Goal: Navigation & Orientation: Find specific page/section

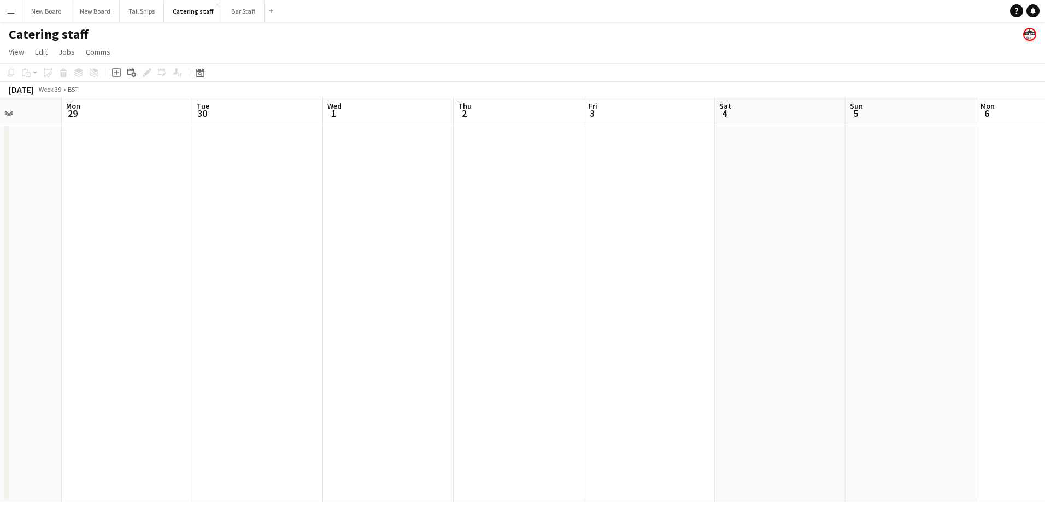
scroll to position [0, 335]
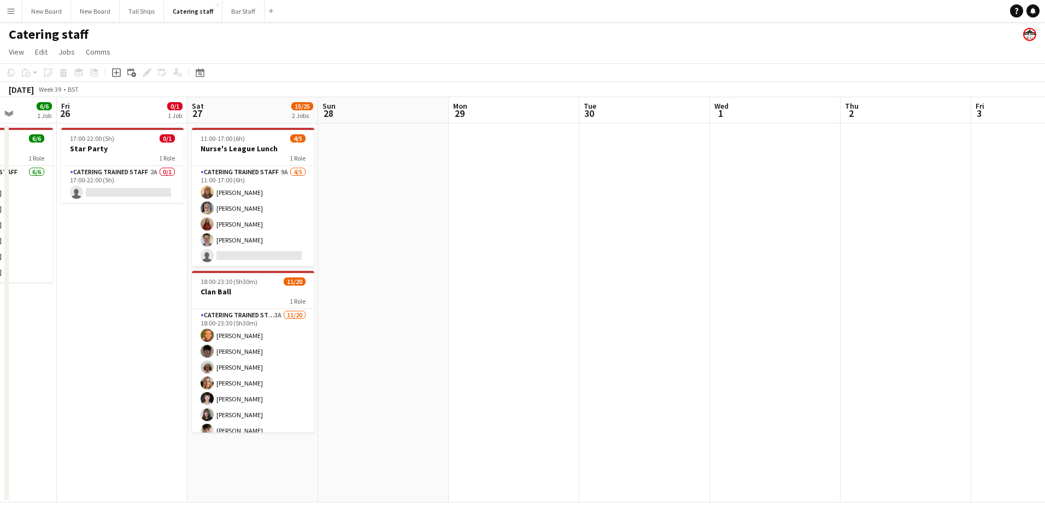
drag, startPoint x: 107, startPoint y: 417, endPoint x: 1037, endPoint y: 549, distance: 939.0
click at [1037, 521] on html "Menu Boards Boards Boards All jobs Status Workforce Workforce My Workforce Recr…" at bounding box center [522, 260] width 1045 height 521
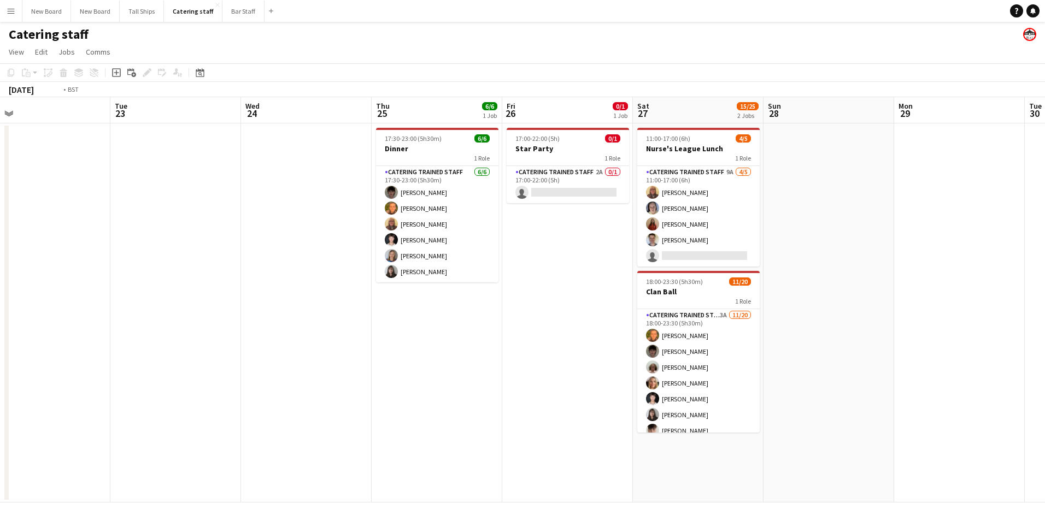
scroll to position [0, 337]
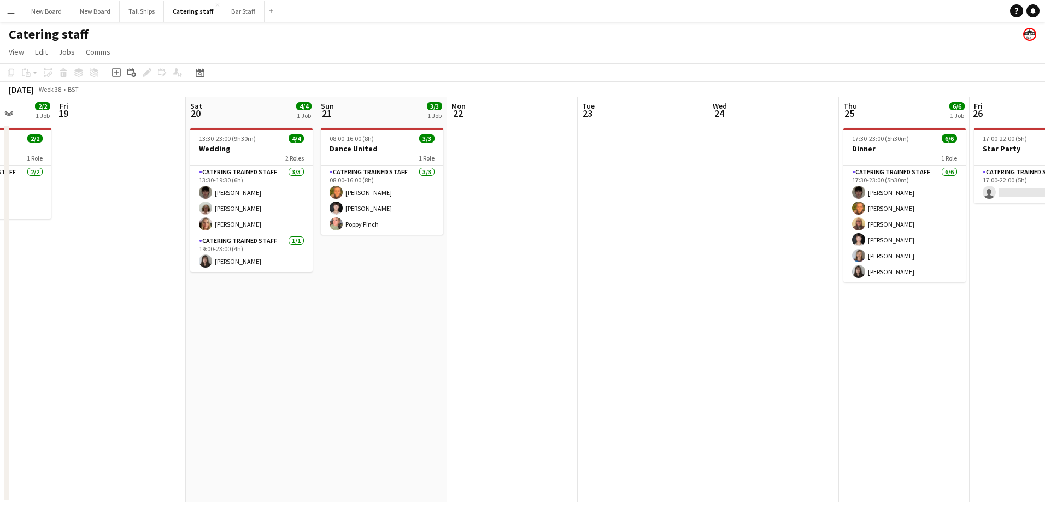
drag, startPoint x: 120, startPoint y: 336, endPoint x: 1037, endPoint y: 421, distance: 921.5
click at [1044, 412] on html "Menu Boards Boards Boards All jobs Status Workforce Workforce My Workforce Recr…" at bounding box center [522, 260] width 1045 height 521
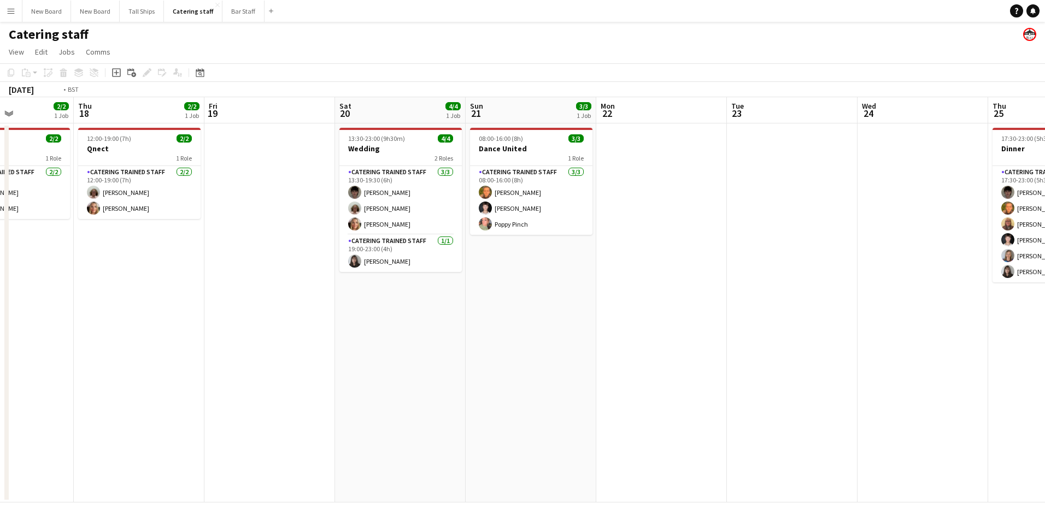
drag, startPoint x: 274, startPoint y: 319, endPoint x: 814, endPoint y: 254, distance: 544.5
click at [815, 254] on app-calendar-viewport "Mon 15 Tue 16 Wed 17 2/2 1 Job Thu 18 2/2 1 Job Fri 19 Sat 20 4/4 1 Job Sun 21 …" at bounding box center [522, 300] width 1045 height 406
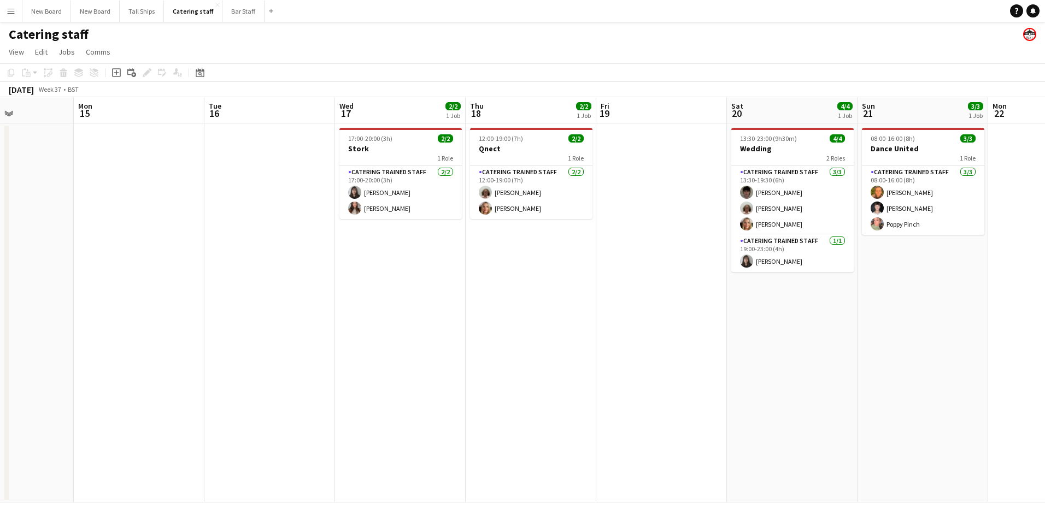
click at [514, 262] on app-date-cell "12:00-19:00 (7h) 2/2 Qnect 1 Role Catering trained staff [DATE] 12:00-19:00 (7h…" at bounding box center [531, 313] width 131 height 379
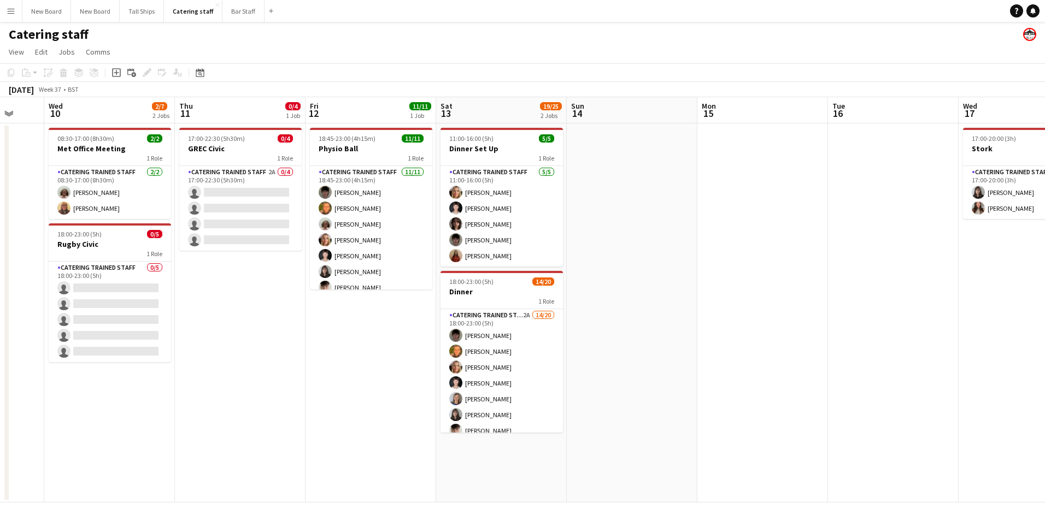
drag, startPoint x: 514, startPoint y: 262, endPoint x: 1047, endPoint y: 269, distance: 532.3
click at [1044, 269] on html "Menu Boards Boards Boards All jobs Status Workforce Workforce My Workforce Recr…" at bounding box center [522, 260] width 1045 height 521
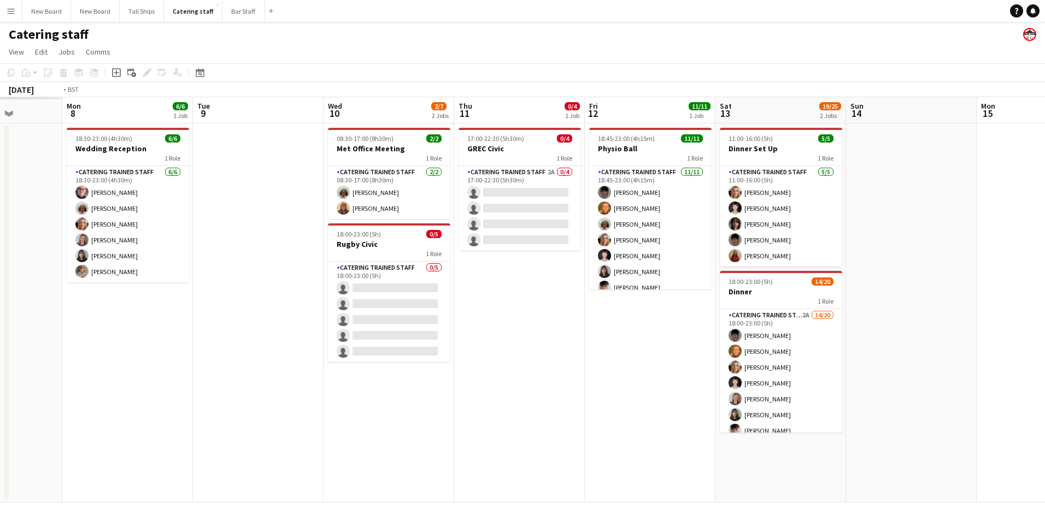
scroll to position [0, 261]
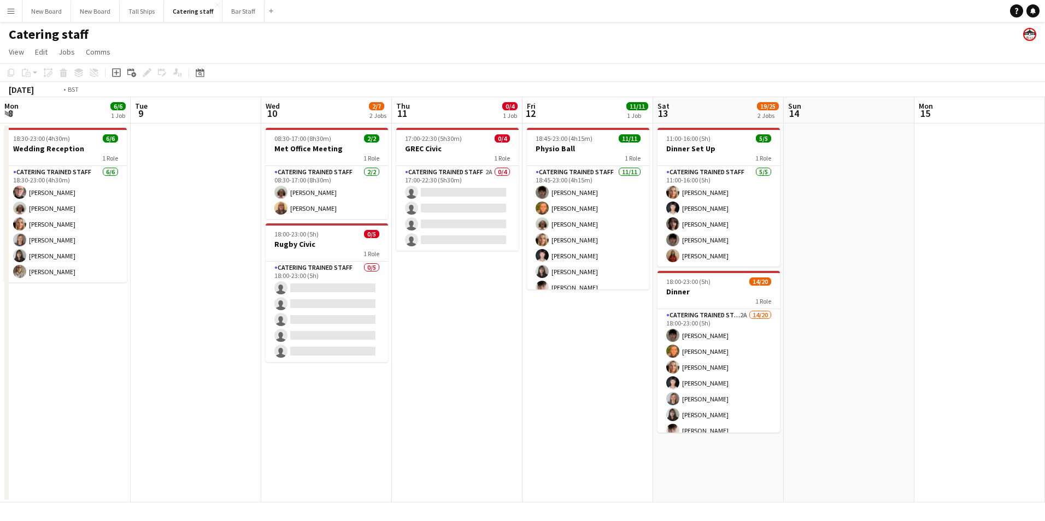
drag, startPoint x: 141, startPoint y: 420, endPoint x: 1047, endPoint y: 426, distance: 905.6
click at [1044, 426] on html "Menu Boards Boards Boards All jobs Status Workforce Workforce My Workforce Recr…" at bounding box center [522, 260] width 1045 height 521
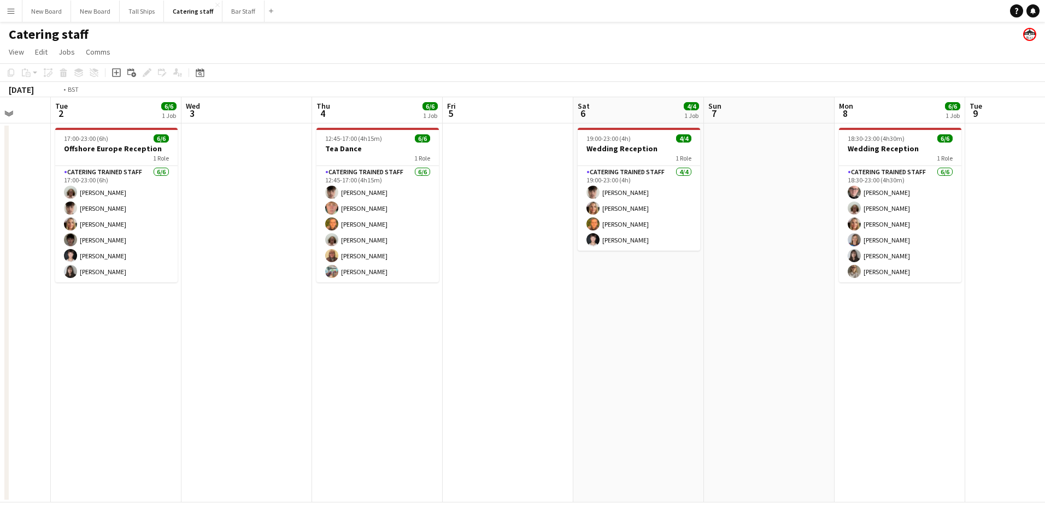
drag, startPoint x: 325, startPoint y: 278, endPoint x: 984, endPoint y: 287, distance: 659.7
click at [984, 287] on app-calendar-viewport "Sun 31 Mon 1 Tue 2 6/6 1 Job Wed 3 Thu 4 6/6 1 Job Fri 5 Sat 6 4/4 1 Job Sun 7 …" at bounding box center [522, 300] width 1045 height 406
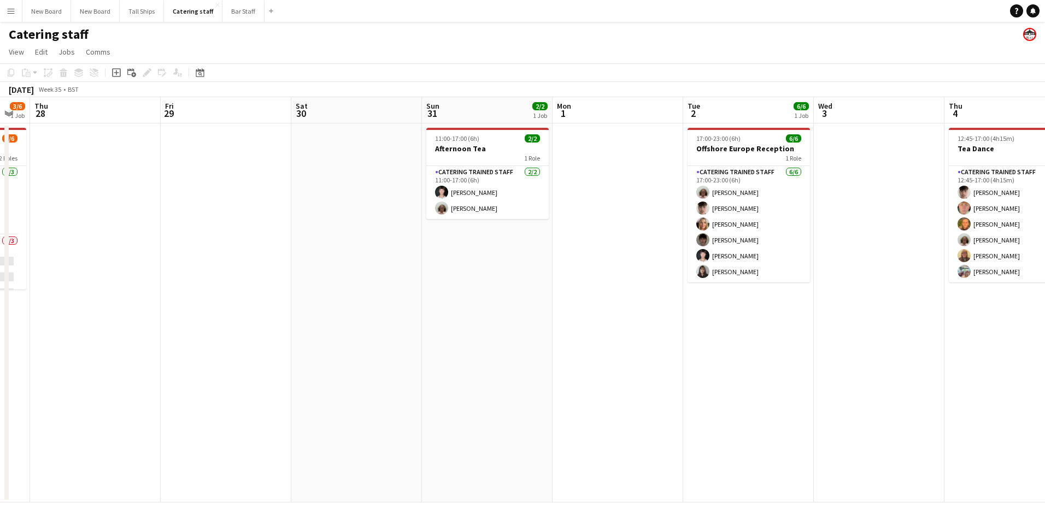
scroll to position [0, 338]
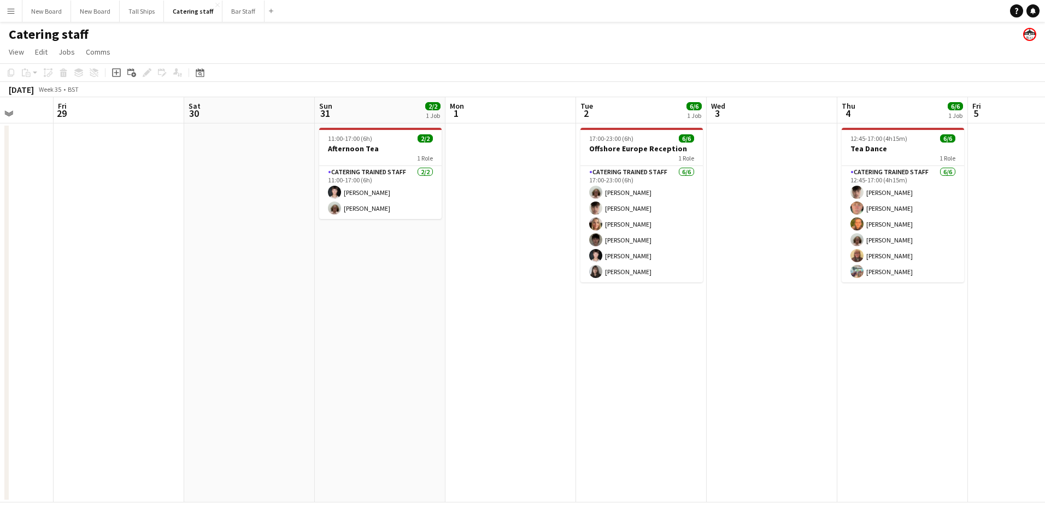
drag, startPoint x: 657, startPoint y: 328, endPoint x: 803, endPoint y: 327, distance: 145.9
click at [803, 327] on app-calendar-viewport "Tue 26 Wed 27 3/6 1 Job Thu 28 Fri 29 Sat 30 Sun 31 2/2 1 Job Mon 1 Tue 2 6/6 1…" at bounding box center [522, 300] width 1045 height 406
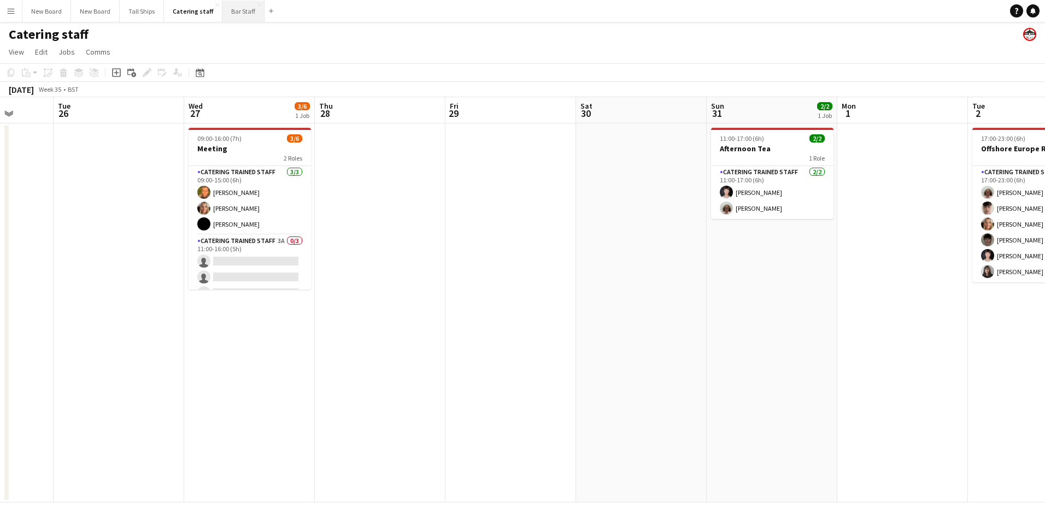
click at [242, 14] on button "Bar Staff Close" at bounding box center [243, 11] width 42 height 21
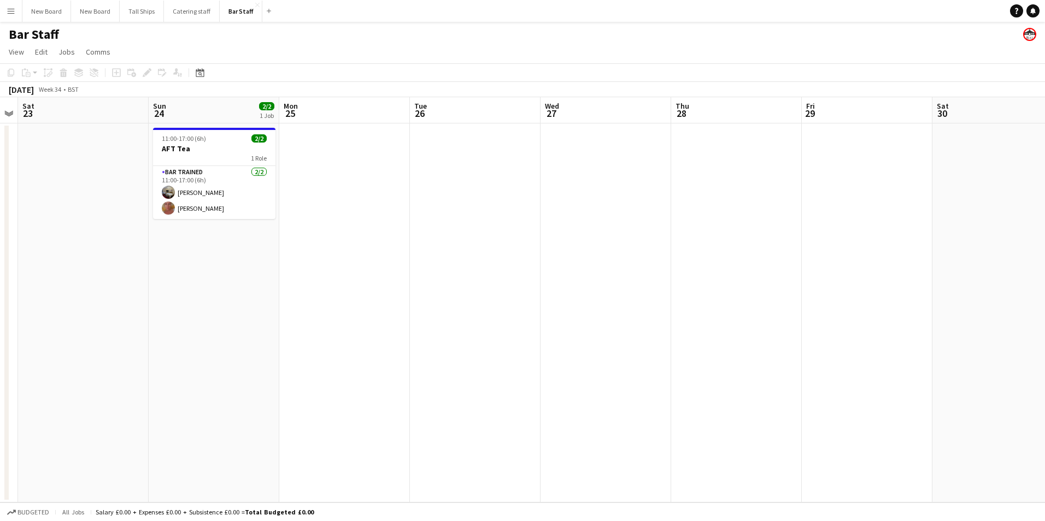
scroll to position [0, 415]
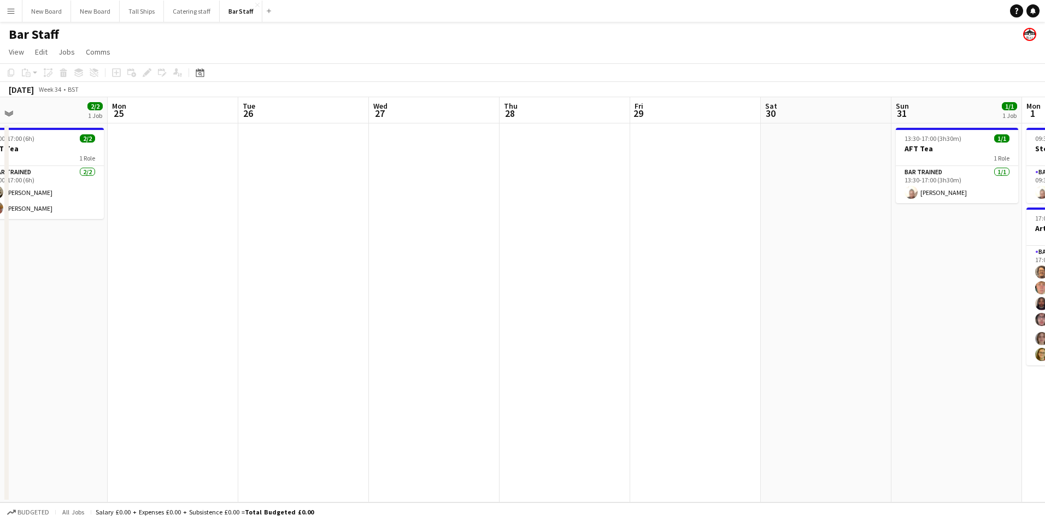
drag, startPoint x: 669, startPoint y: 376, endPoint x: 455, endPoint y: 375, distance: 214.2
click at [124, 356] on app-calendar-viewport "Thu 21 Fri 22 Sat 23 Sun 24 2/2 1 Job Mon 25 Tue 26 Wed 27 Thu 28 Fri 29 Sat 30…" at bounding box center [522, 300] width 1045 height 406
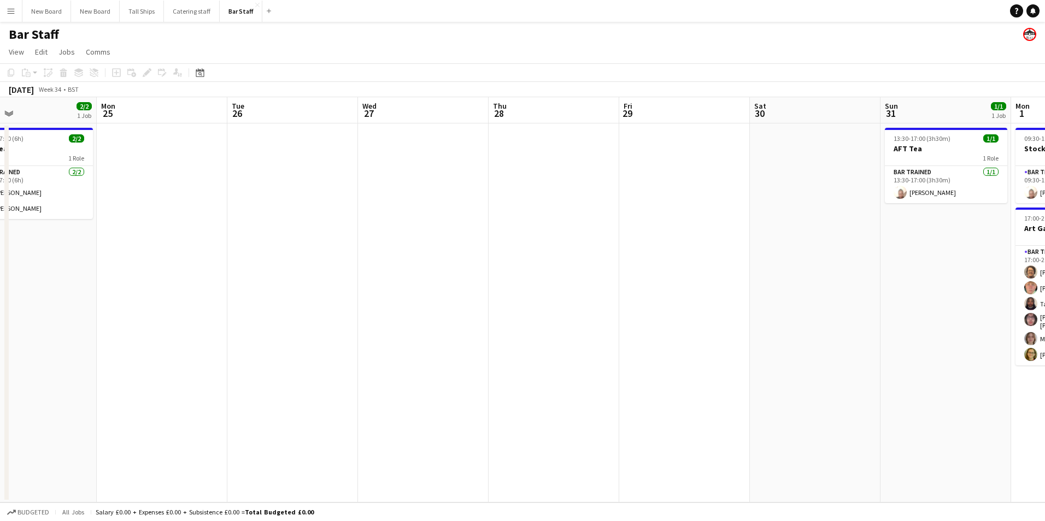
drag, startPoint x: 863, startPoint y: 456, endPoint x: 849, endPoint y: 456, distance: 14.8
click at [851, 456] on app-calendar-viewport "Thu 21 Fri 22 Sat 23 Sun 24 2/2 1 Job Mon 25 Tue 26 Wed 27 Thu 28 Fri 29 Sat 30…" at bounding box center [522, 300] width 1045 height 406
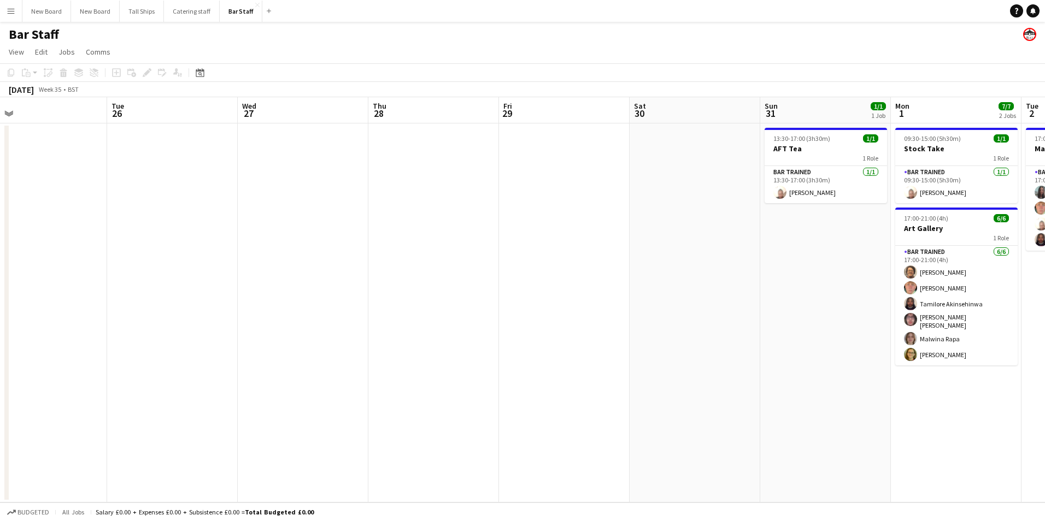
scroll to position [0, 420]
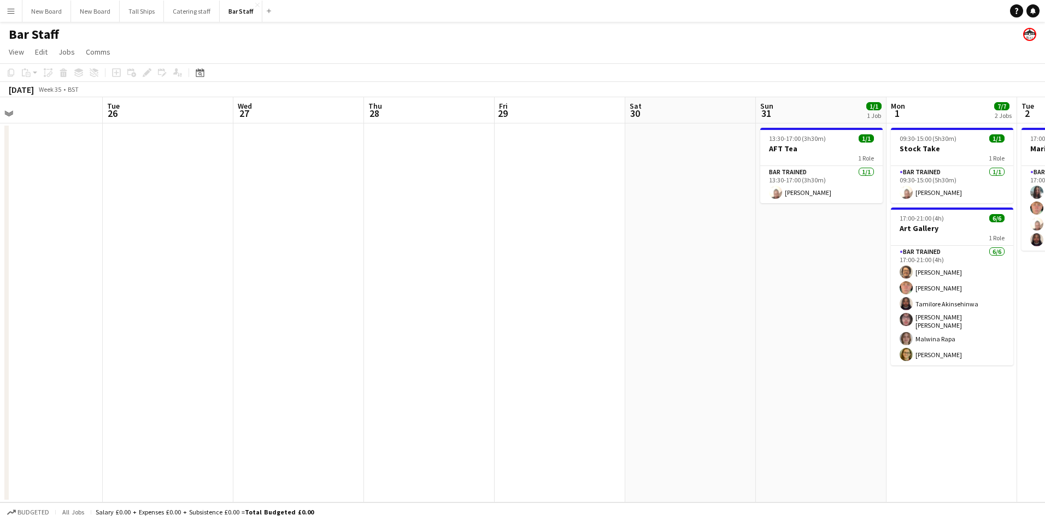
drag, startPoint x: 754, startPoint y: 436, endPoint x: 696, endPoint y: 420, distance: 60.6
click at [696, 420] on app-calendar-viewport "Fri 22 Sat 23 Sun 24 2/2 1 Job Mon 25 Tue 26 Wed 27 Thu 28 Fri 29 Sat 30 Sun 31…" at bounding box center [522, 300] width 1045 height 406
click at [183, 8] on button "Catering staff Close" at bounding box center [192, 11] width 56 height 21
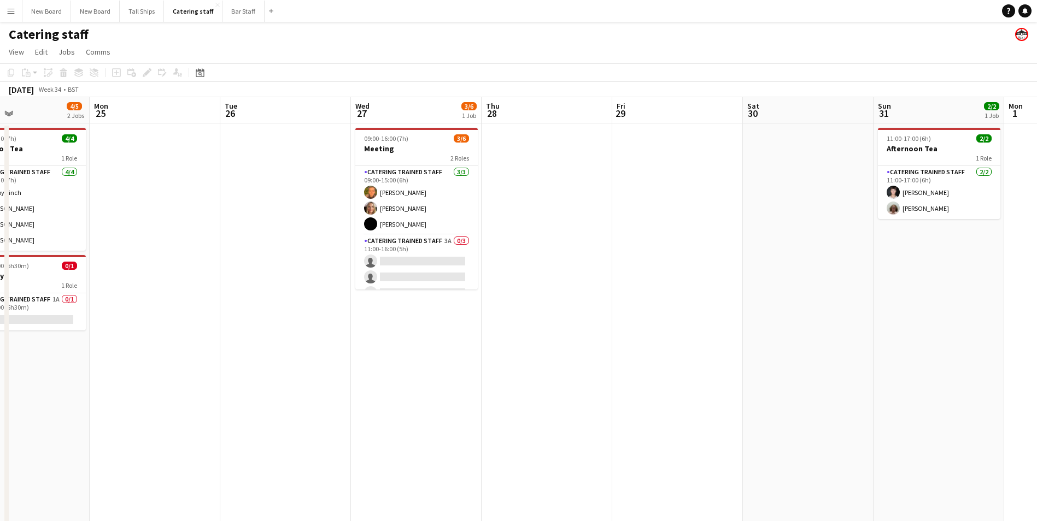
scroll to position [0, 433]
drag, startPoint x: 892, startPoint y: 321, endPoint x: 328, endPoint y: 261, distance: 567.2
click at [328, 261] on app-calendar-viewport "Thu 21 Fri 22 Sat 23 Sun 24 4/5 2 Jobs Mon 25 Tue 26 Wed 27 3/6 1 Job Thu 28 Fr…" at bounding box center [518, 356] width 1037 height 519
drag, startPoint x: 843, startPoint y: 378, endPoint x: 821, endPoint y: 384, distance: 22.7
click at [833, 381] on app-calendar-viewport "Thu 21 Fri 22 Sat 23 Sun 24 4/5 2 Jobs Mon 25 Tue 26 Wed 27 3/6 1 Job Thu 28 Fr…" at bounding box center [518, 356] width 1037 height 519
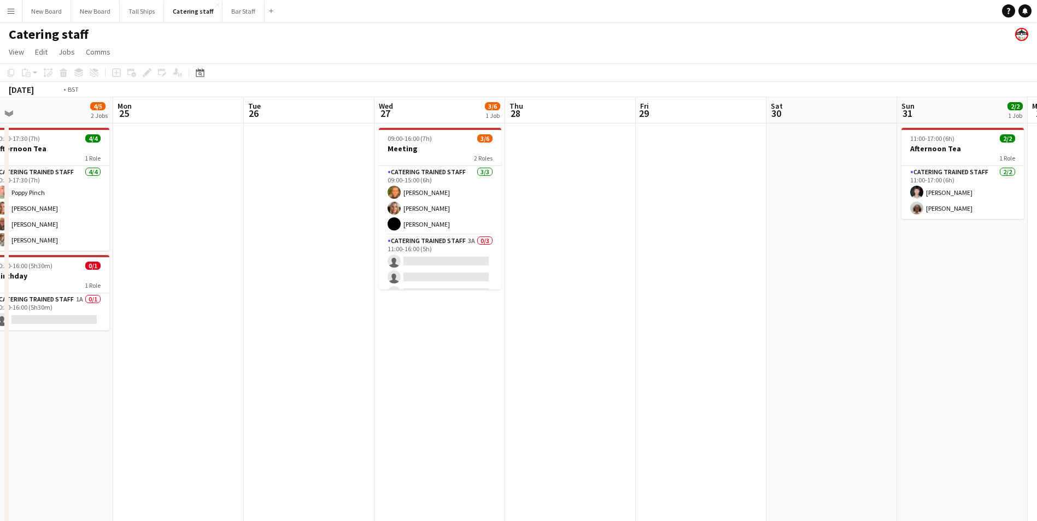
scroll to position [0, 372]
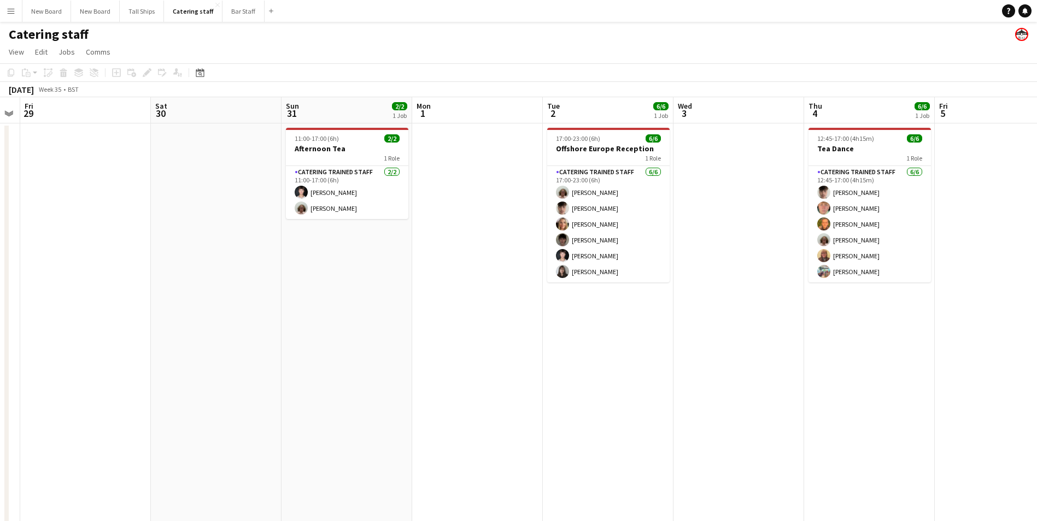
drag, startPoint x: 148, startPoint y: 402, endPoint x: 132, endPoint y: 403, distance: 15.4
click at [132, 403] on app-calendar-viewport "Tue 26 Wed 27 3/6 1 Job Thu 28 Fri 29 Sat 30 Sun 31 2/2 1 Job Mon 1 Tue 2 6/6 1…" at bounding box center [518, 356] width 1037 height 519
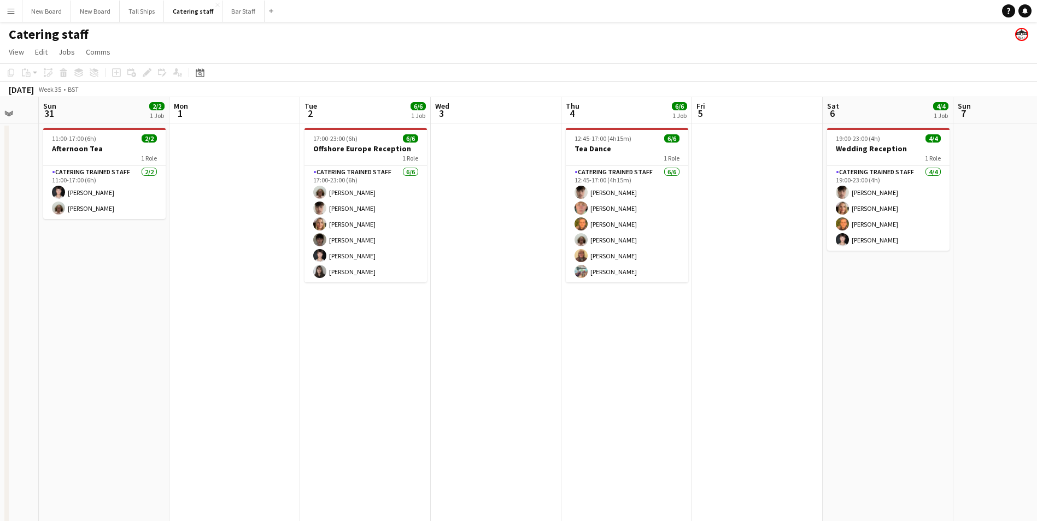
drag, startPoint x: 668, startPoint y: 352, endPoint x: 434, endPoint y: 355, distance: 233.4
click at [427, 355] on app-calendar-viewport "Thu 28 Fri 29 Sat 30 Sun 31 2/2 1 Job Mon 1 Tue 2 6/6 1 Job Wed 3 Thu 4 6/6 1 J…" at bounding box center [518, 356] width 1037 height 519
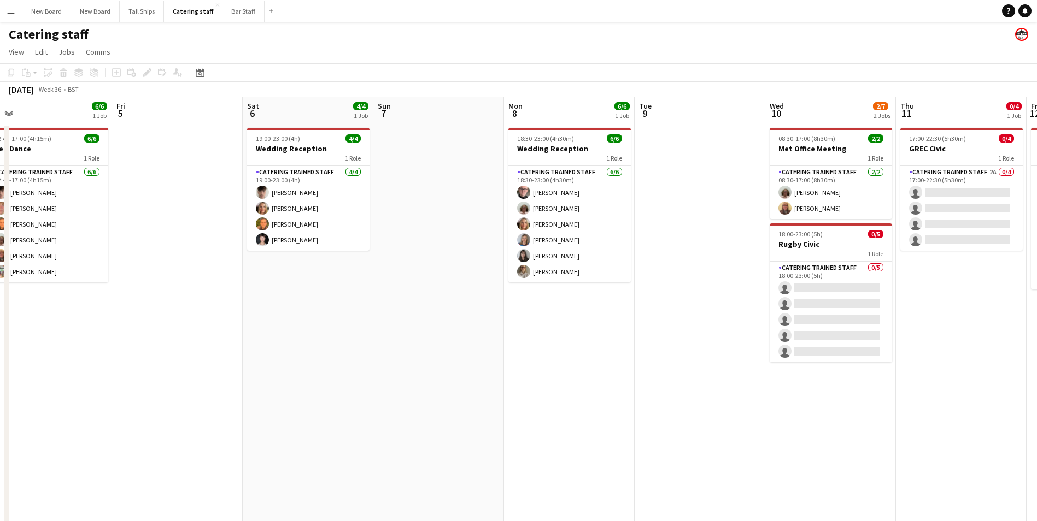
drag, startPoint x: 900, startPoint y: 363, endPoint x: 351, endPoint y: 390, distance: 549.4
click at [318, 391] on app-calendar-viewport "Mon 1 Tue 2 6/6 1 Job Wed 3 Thu 4 6/6 1 Job Fri 5 Sat 6 4/4 1 Job Sun 7 Mon 8 6…" at bounding box center [518, 356] width 1037 height 519
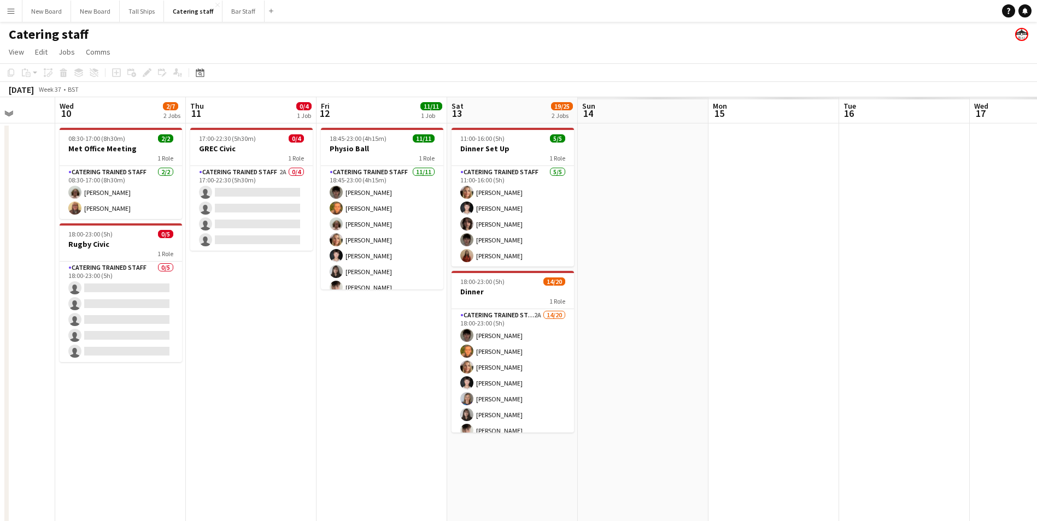
drag, startPoint x: 922, startPoint y: 395, endPoint x: 213, endPoint y: 404, distance: 710.0
click at [122, 404] on app-calendar-viewport "Sat 6 4/4 1 Job Sun 7 Mon 8 6/6 1 Job Tue 9 Wed 10 2/7 2 Jobs Thu 11 0/4 1 Job …" at bounding box center [518, 356] width 1037 height 519
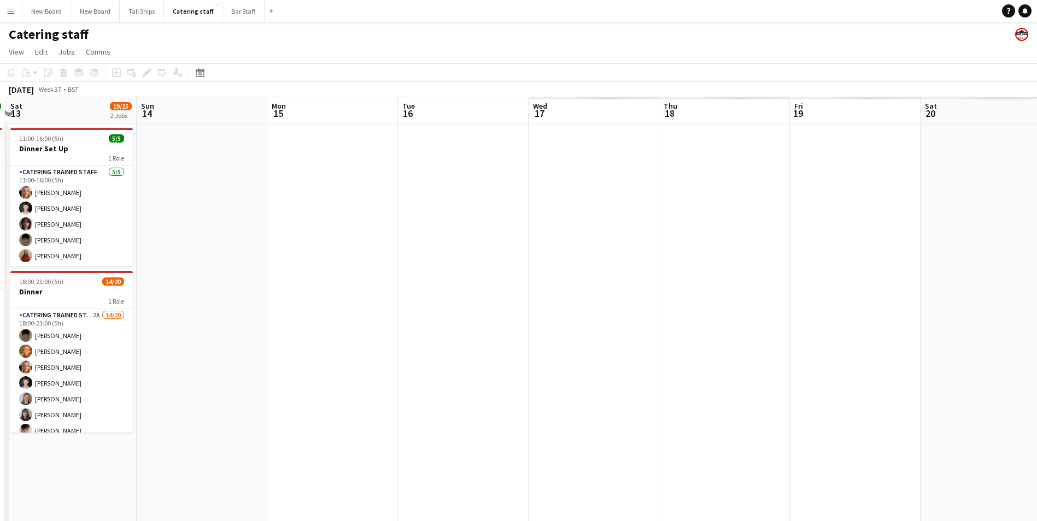
drag, startPoint x: 635, startPoint y: 413, endPoint x: 284, endPoint y: 423, distance: 351.0
click at [285, 428] on app-calendar-viewport "Wed 10 2/7 2 Jobs Thu 11 0/4 1 Job Fri 12 11/11 1 Job Sat 13 19/25 2 Jobs Sun 1…" at bounding box center [518, 356] width 1037 height 519
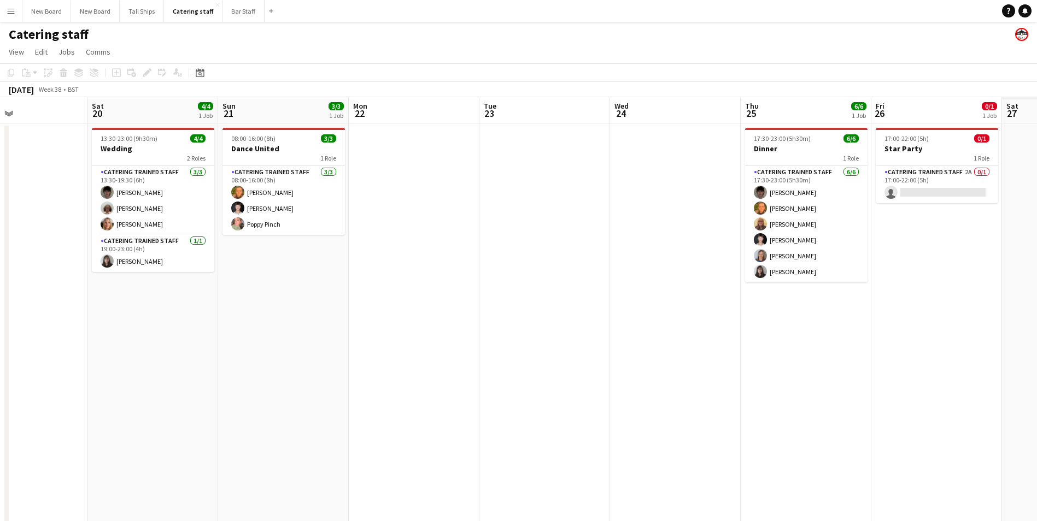
drag, startPoint x: 894, startPoint y: 379, endPoint x: 223, endPoint y: 430, distance: 673.0
click at [223, 430] on app-calendar-viewport "Tue 16 Wed 17 2/2 1 Job Thu 18 2/2 1 Job Fri 19 Sat 20 4/4 1 Job Sun 21 3/3 1 J…" at bounding box center [518, 356] width 1037 height 519
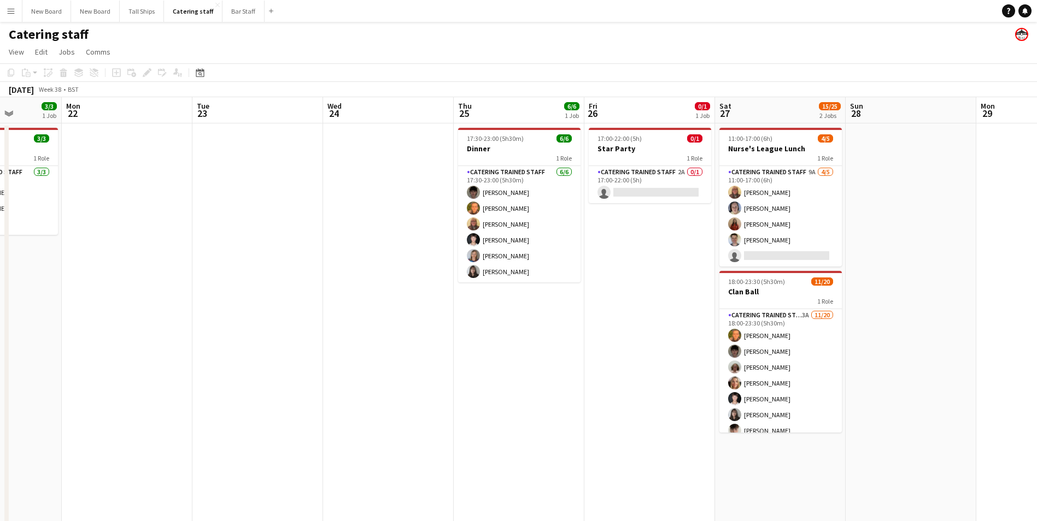
drag, startPoint x: 770, startPoint y: 405, endPoint x: 326, endPoint y: 418, distance: 443.9
click at [322, 420] on app-calendar-viewport "Fri 19 Sat 20 4/4 1 Job Sun 21 3/3 1 Job Mon 22 Tue 23 Wed 24 Thu 25 6/6 1 Job …" at bounding box center [518, 356] width 1037 height 519
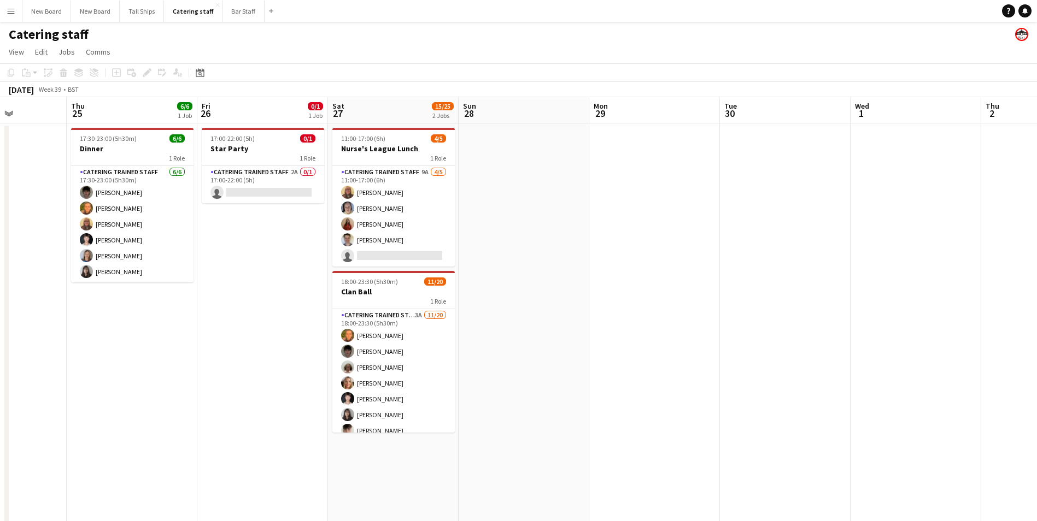
drag, startPoint x: 968, startPoint y: 251, endPoint x: 578, endPoint y: 305, distance: 394.6
click at [580, 308] on app-calendar-viewport "Mon 22 Tue 23 Wed 24 Thu 25 6/6 1 Job Fri 26 0/1 1 Job Sat 27 15/25 2 Jobs Sun …" at bounding box center [518, 356] width 1037 height 519
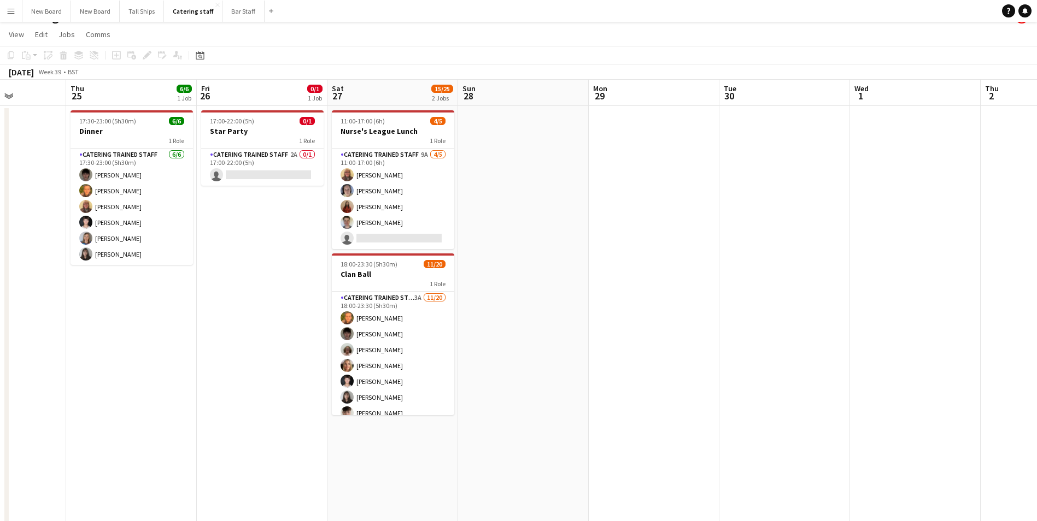
scroll to position [0, 0]
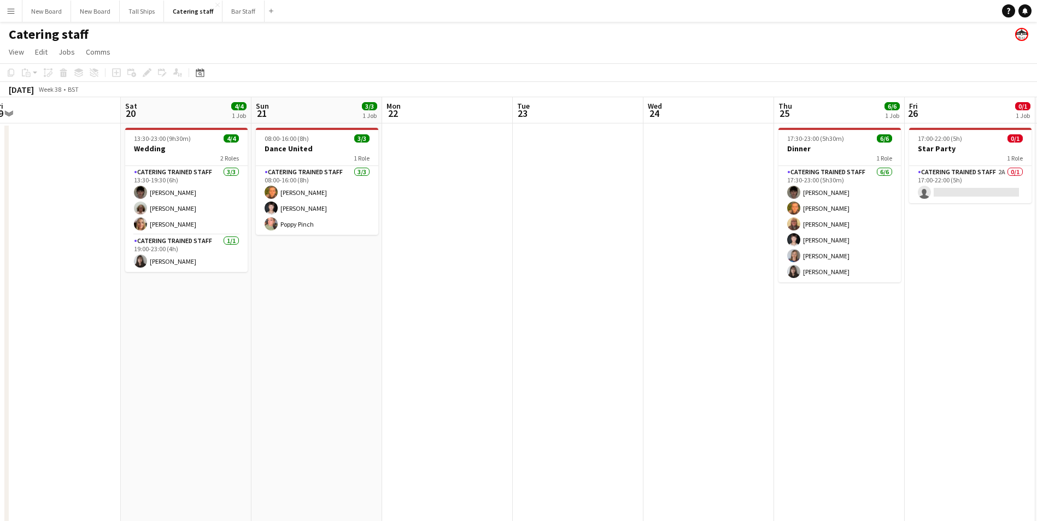
drag, startPoint x: 136, startPoint y: 291, endPoint x: 865, endPoint y: 385, distance: 735.6
click at [867, 386] on app-calendar-viewport "Wed 17 2/2 1 Job Thu 18 2/2 1 Job Fri 19 Sat 20 4/4 1 Job Sun 21 3/3 1 Job Mon …" at bounding box center [518, 356] width 1037 height 519
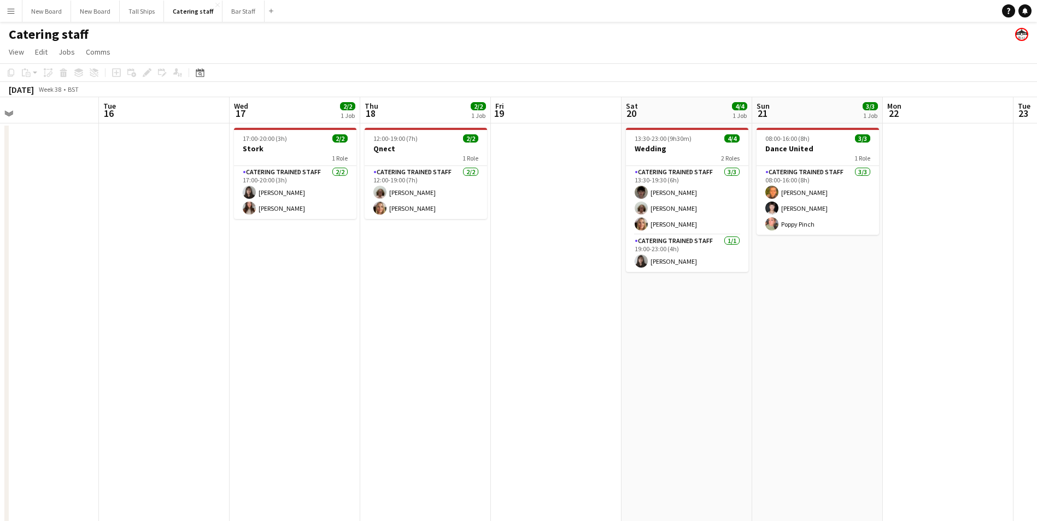
drag, startPoint x: 276, startPoint y: 305, endPoint x: 459, endPoint y: 272, distance: 185.6
click at [746, 276] on app-calendar-viewport "Sat 13 19/25 2 Jobs Sun 14 Mon 15 Tue 16 Wed 17 2/2 1 Job Thu 18 2/2 1 Job Fri …" at bounding box center [518, 356] width 1037 height 519
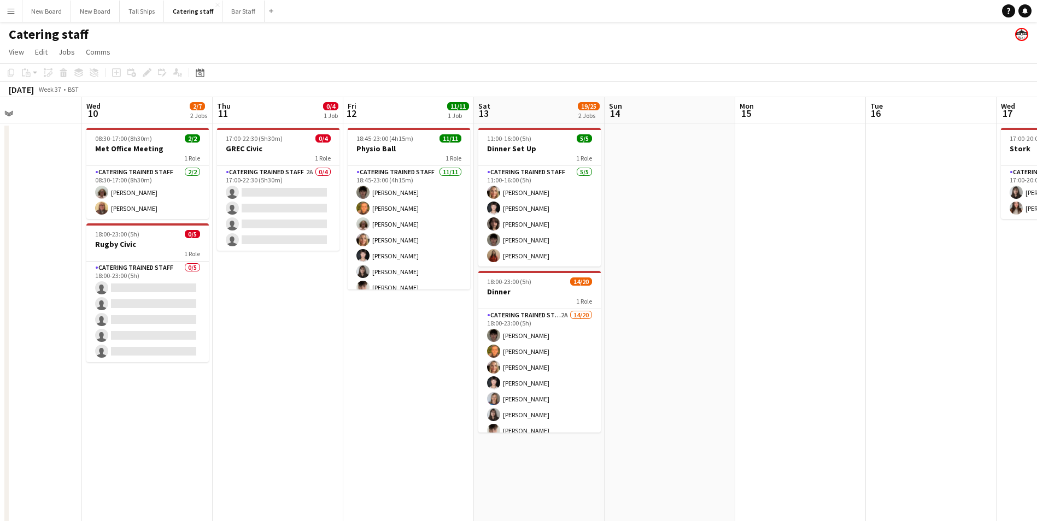
drag, startPoint x: 141, startPoint y: 301, endPoint x: 711, endPoint y: 382, distance: 575.8
click at [911, 382] on app-calendar-viewport "Sun 7 Mon 8 6/6 1 Job Tue 9 Wed 10 2/7 2 Jobs Thu 11 0/4 1 Job Fri 12 11/11 1 J…" at bounding box center [518, 356] width 1037 height 519
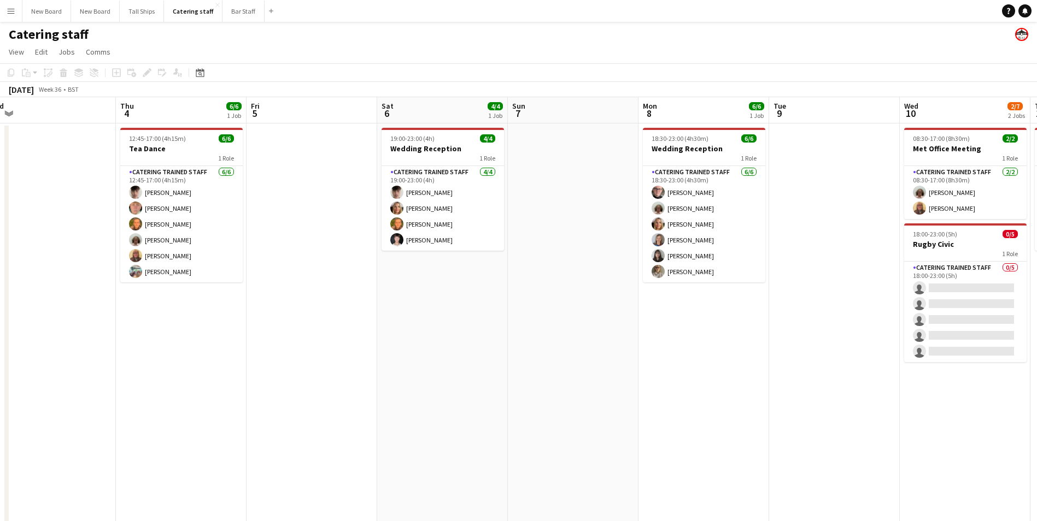
drag, startPoint x: 196, startPoint y: 365, endPoint x: 973, endPoint y: 452, distance: 782.6
click at [1010, 450] on app-calendar-viewport "Mon 1 Tue 2 6/6 1 Job Wed 3 Thu 4 6/6 1 Job Fri 5 Sat 6 4/4 1 Job Sun 7 Mon 8 6…" at bounding box center [518, 356] width 1037 height 519
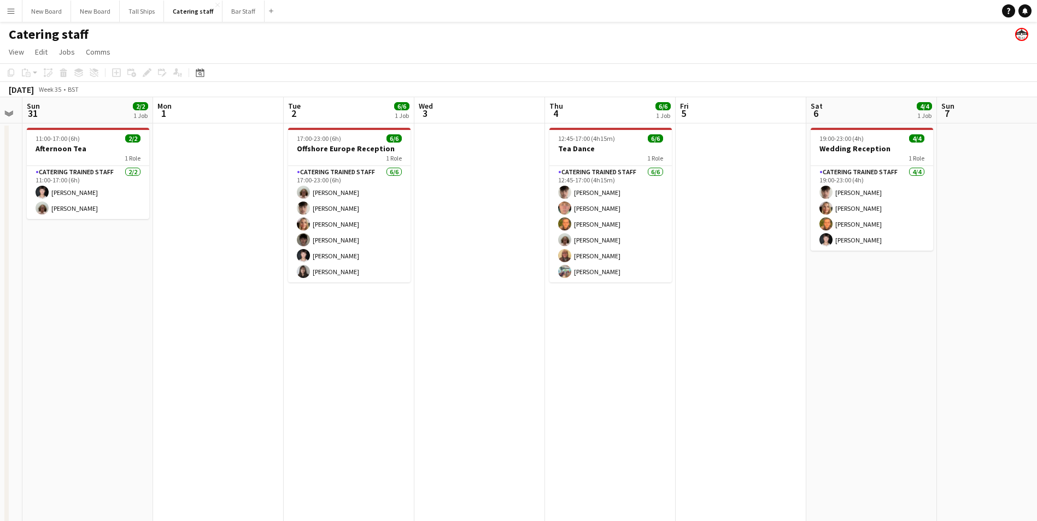
drag, startPoint x: 199, startPoint y: 438, endPoint x: 708, endPoint y: 465, distance: 509.5
click at [761, 463] on app-calendar-viewport "Fri 29 Sat 30 Sun 31 2/2 1 Job Mon 1 Tue 2 6/6 1 Job Wed 3 Thu 4 6/6 1 Job Fri …" at bounding box center [518, 356] width 1037 height 519
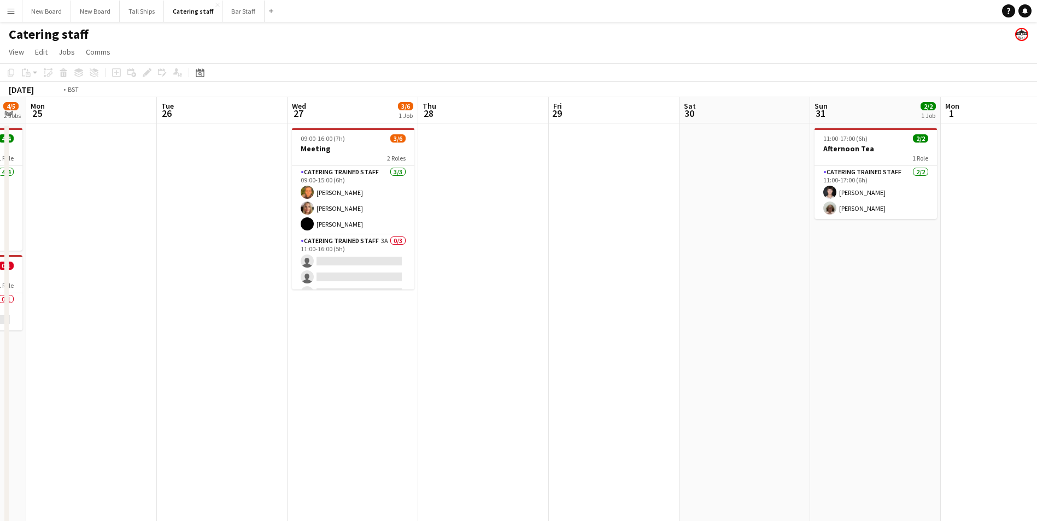
drag, startPoint x: 161, startPoint y: 463, endPoint x: 815, endPoint y: 478, distance: 654.9
click at [819, 479] on app-calendar-viewport "Sat 23 Sun 24 4/5 2 Jobs Mon 25 Tue 26 Wed 27 3/6 1 Job Thu 28 Fri 29 Sat 30 Su…" at bounding box center [518, 356] width 1037 height 519
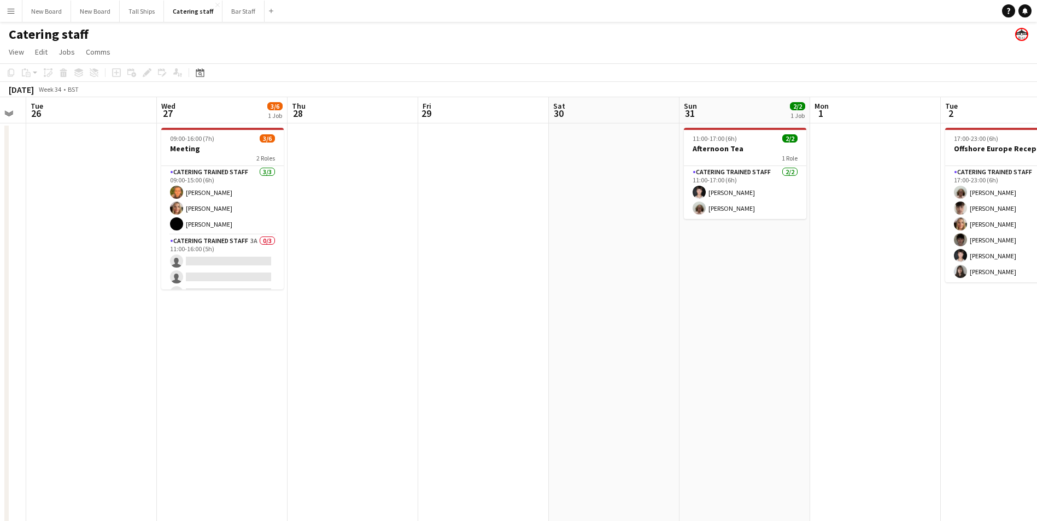
drag, startPoint x: 199, startPoint y: 406, endPoint x: 79, endPoint y: 437, distance: 124.1
click at [73, 440] on app-calendar-viewport "Sat 23 Sun 24 4/5 2 Jobs Mon 25 Tue 26 Wed 27 3/6 1 Job Thu 28 Fri 29 Sat 30 Su…" at bounding box center [518, 356] width 1037 height 519
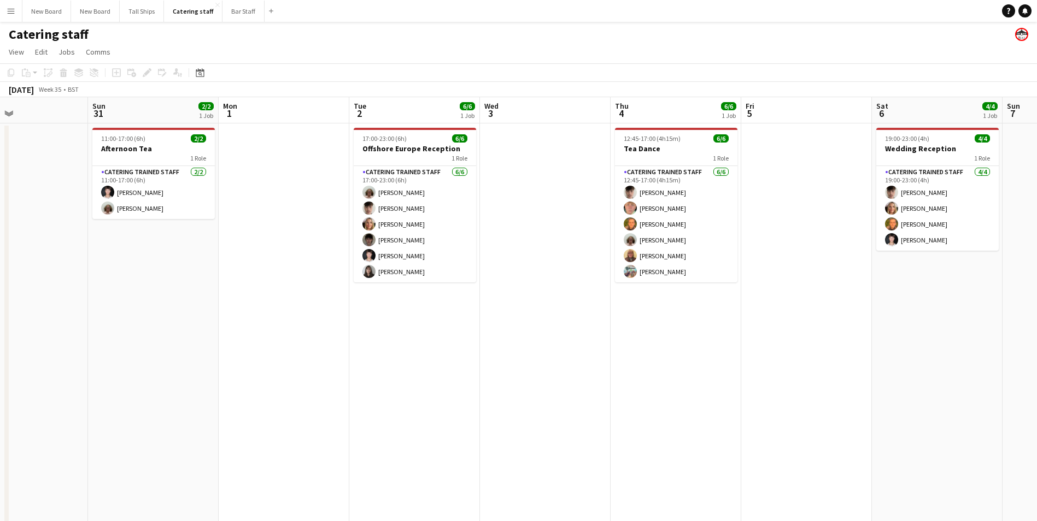
drag, startPoint x: 733, startPoint y: 403, endPoint x: 282, endPoint y: 346, distance: 454.4
click at [285, 350] on app-calendar-viewport "Wed 27 3/6 1 Job Thu 28 Fri 29 Sat 30 Sun 31 2/2 1 Job Mon 1 Tue 2 6/6 1 Job We…" at bounding box center [518, 356] width 1037 height 519
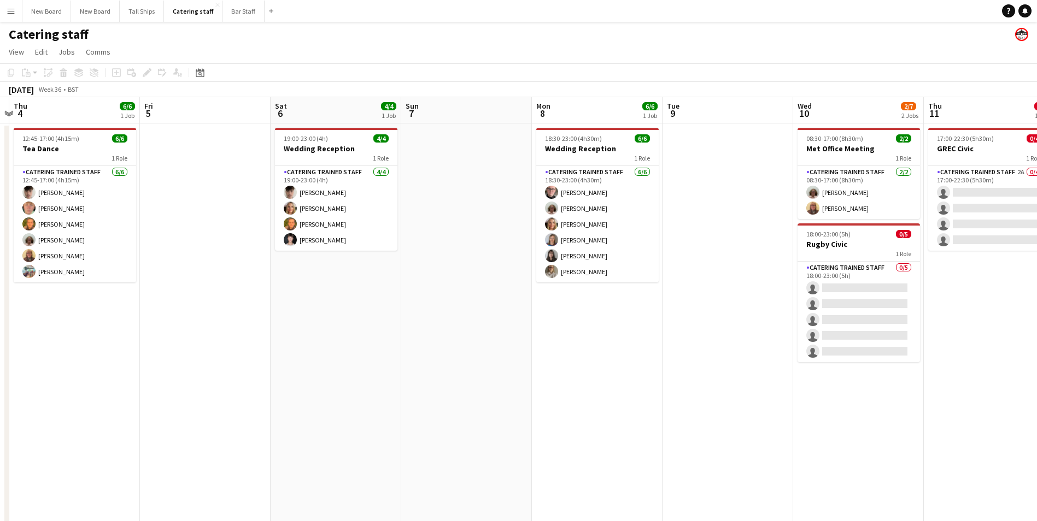
drag, startPoint x: 946, startPoint y: 375, endPoint x: 436, endPoint y: 322, distance: 512.6
click at [352, 327] on app-calendar-viewport "Mon 1 Tue 2 6/6 1 Job Wed 3 Thu 4 6/6 1 Job Fri 5 Sat 6 4/4 1 Job Sun 7 Mon 8 6…" at bounding box center [518, 356] width 1037 height 519
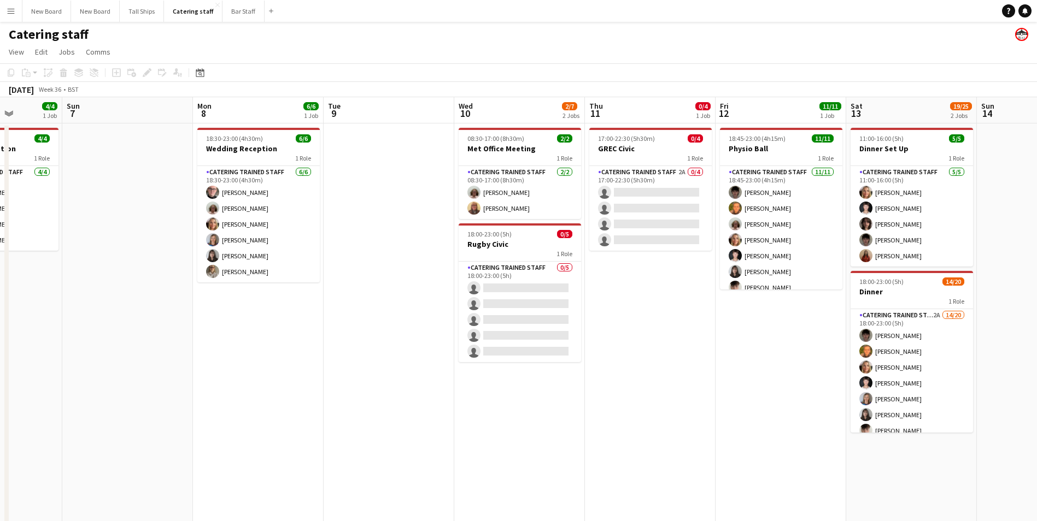
drag, startPoint x: 688, startPoint y: 372, endPoint x: 567, endPoint y: 371, distance: 120.8
click at [551, 371] on app-calendar-viewport "Thu 4 6/6 1 Job Fri 5 Sat 6 4/4 1 Job Sun 7 Mon 8 6/6 1 Job Tue 9 Wed 10 2/7 2 …" at bounding box center [518, 356] width 1037 height 519
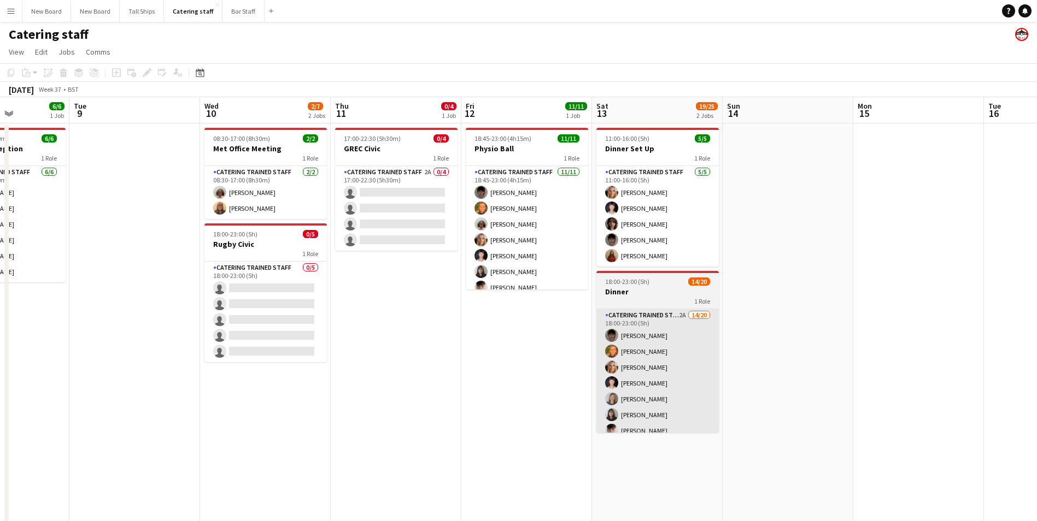
drag, startPoint x: 626, startPoint y: 381, endPoint x: 657, endPoint y: 372, distance: 32.0
click at [618, 379] on app-calendar-viewport "Sat 6 4/4 1 Job Sun 7 Mon 8 6/6 1 Job Tue 9 Wed 10 2/7 2 Jobs Thu 11 0/4 1 Job …" at bounding box center [518, 356] width 1037 height 519
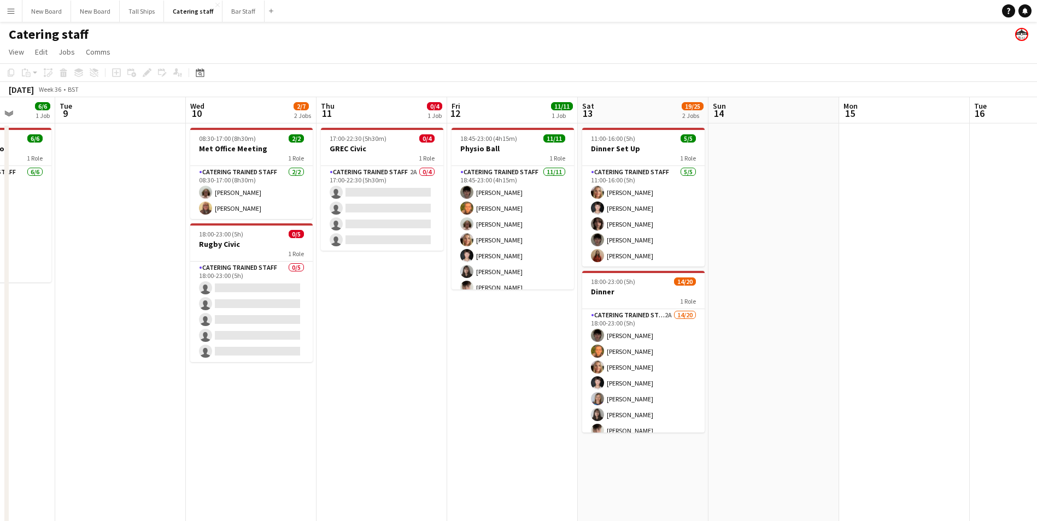
drag, startPoint x: 669, startPoint y: 403, endPoint x: 500, endPoint y: 371, distance: 172.4
click at [497, 374] on app-calendar-viewport "Sat 6 4/4 1 Job Sun 7 Mon 8 6/6 1 Job Tue 9 Wed 10 2/7 2 Jobs Thu 11 0/4 1 Job …" at bounding box center [518, 356] width 1037 height 519
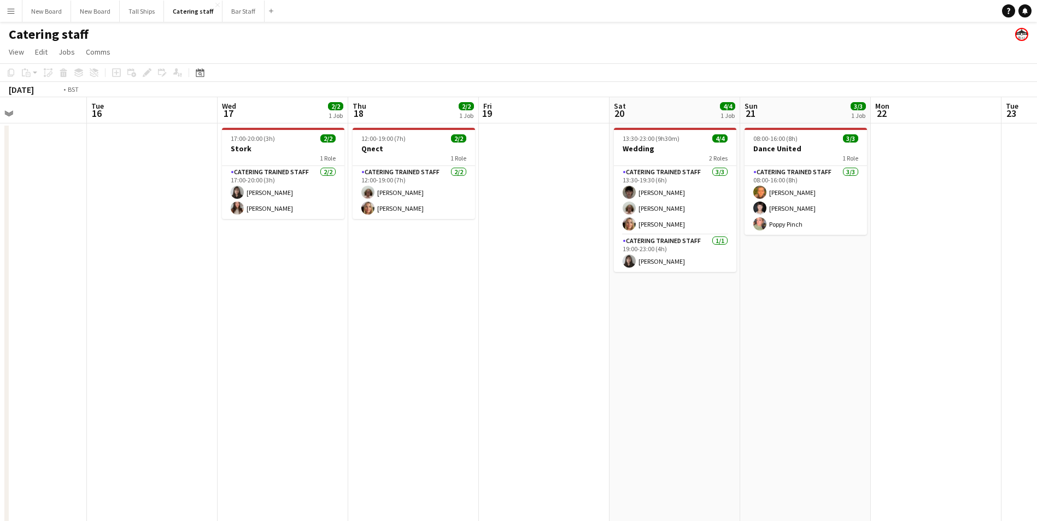
drag, startPoint x: 931, startPoint y: 421, endPoint x: 491, endPoint y: 324, distance: 451.0
click at [491, 324] on app-calendar-viewport "Fri 12 11/11 1 Job Sat 13 19/25 2 Jobs Sun 14 Mon 15 Tue 16 Wed 17 2/2 1 Job Th…" at bounding box center [518, 356] width 1037 height 519
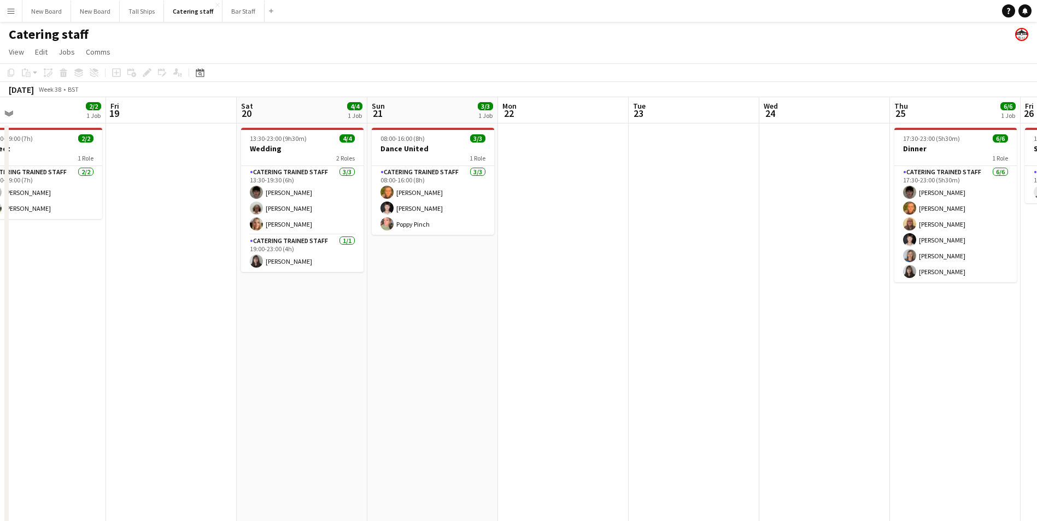
drag, startPoint x: 436, startPoint y: 303, endPoint x: 356, endPoint y: 271, distance: 85.8
click at [333, 286] on app-calendar-viewport "Mon 15 Tue 16 Wed 17 2/2 1 Job Thu 18 2/2 1 Job Fri 19 Sat 20 4/4 1 Job Sun 21 …" at bounding box center [518, 356] width 1037 height 519
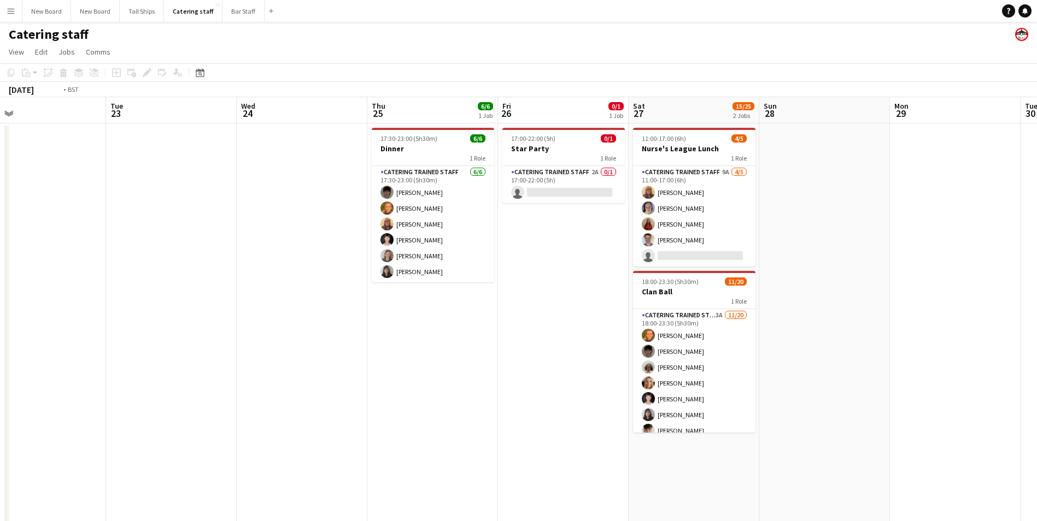
drag, startPoint x: 307, startPoint y: 248, endPoint x: 93, endPoint y: 209, distance: 217.8
click at [70, 209] on app-calendar-viewport "Fri 19 Sat 20 4/4 1 Job Sun 21 3/3 1 Job Mon 22 Tue 23 Wed 24 Thu 25 6/6 1 Job …" at bounding box center [518, 356] width 1037 height 519
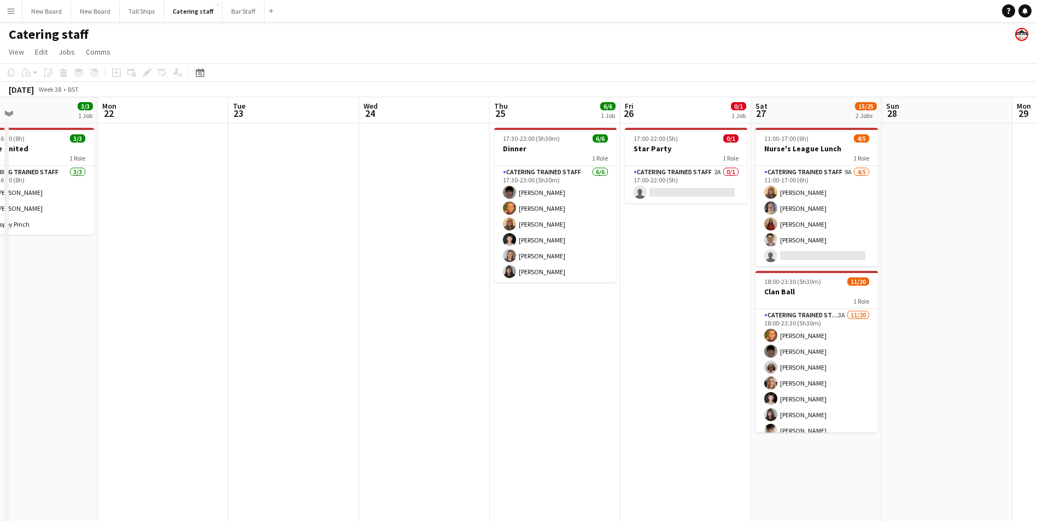
drag, startPoint x: 276, startPoint y: 210, endPoint x: 613, endPoint y: 311, distance: 351.5
click at [833, 304] on app-calendar-viewport "Fri 19 Sat 20 4/4 1 Job Sun 21 3/3 1 Job Mon 22 Tue 23 Wed 24 Thu 25 6/6 1 Job …" at bounding box center [518, 356] width 1037 height 519
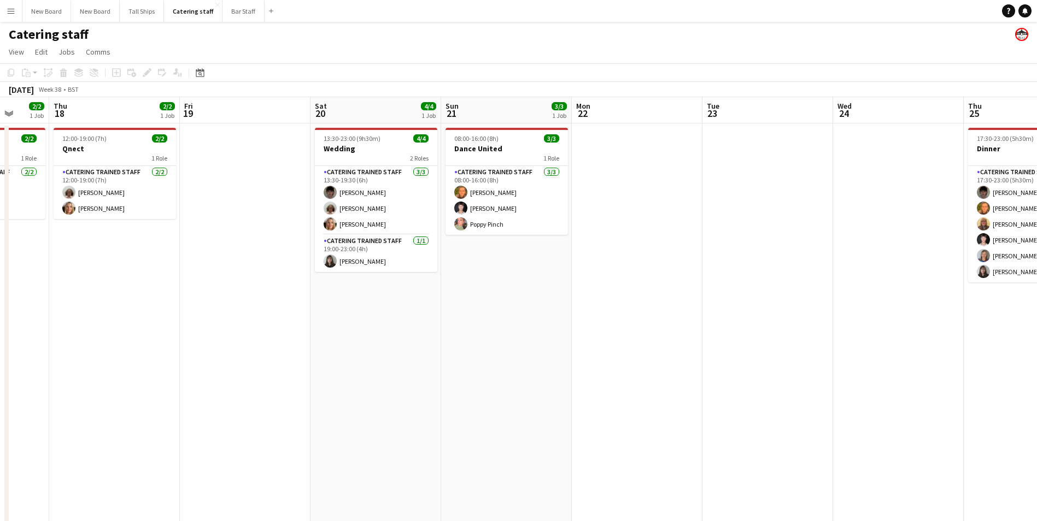
drag, startPoint x: 186, startPoint y: 340, endPoint x: 336, endPoint y: 363, distance: 151.6
click at [690, 406] on app-calendar-viewport "Mon 15 Tue 16 Wed 17 2/2 1 Job Thu 18 2/2 1 Job Fri 19 Sat 20 4/4 1 Job Sun 21 …" at bounding box center [518, 356] width 1037 height 519
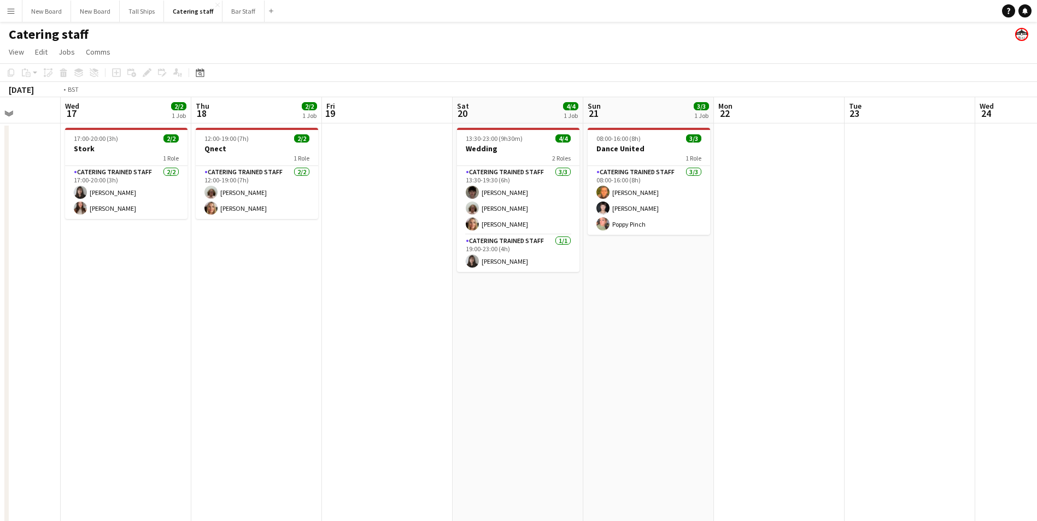
drag, startPoint x: 49, startPoint y: 381, endPoint x: 748, endPoint y: 503, distance: 709.0
click at [748, 504] on app-calendar-viewport "Sun 14 Mon 15 Tue 16 Wed 17 2/2 1 Job Thu 18 2/2 1 Job Fri 19 Sat 20 4/4 1 Job …" at bounding box center [518, 356] width 1037 height 519
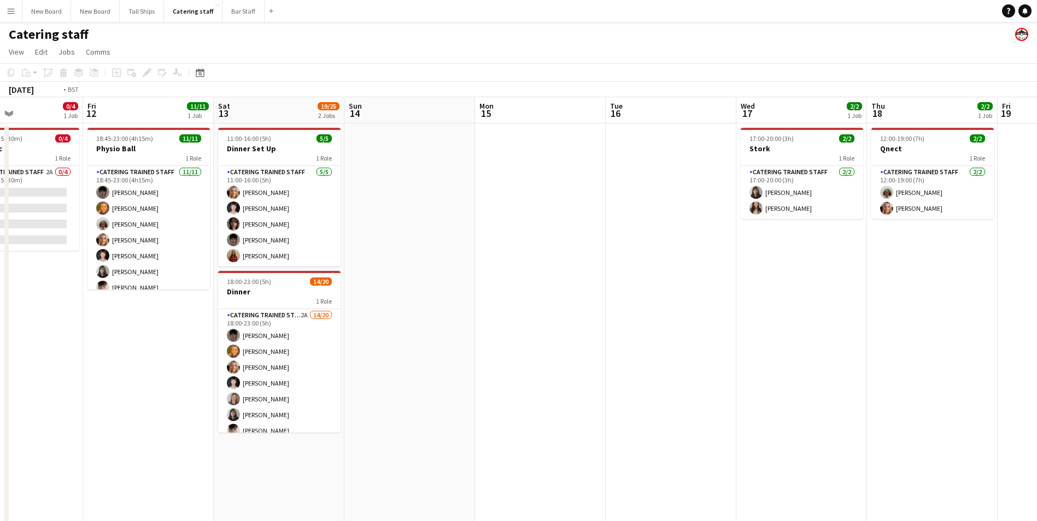
drag, startPoint x: 238, startPoint y: 422, endPoint x: 890, endPoint y: 513, distance: 658.3
click at [890, 513] on app-calendar-viewport "Tue 9 Wed 10 2/7 2 Jobs Thu 11 0/4 1 Job Fri 12 11/11 1 Job Sat 13 19/25 2 Jobs…" at bounding box center [518, 356] width 1037 height 519
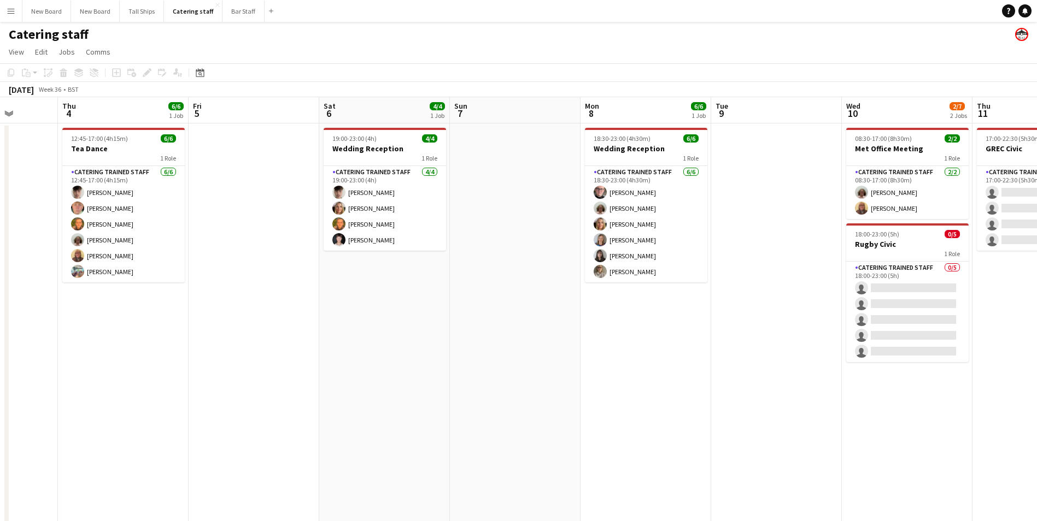
scroll to position [0, 318]
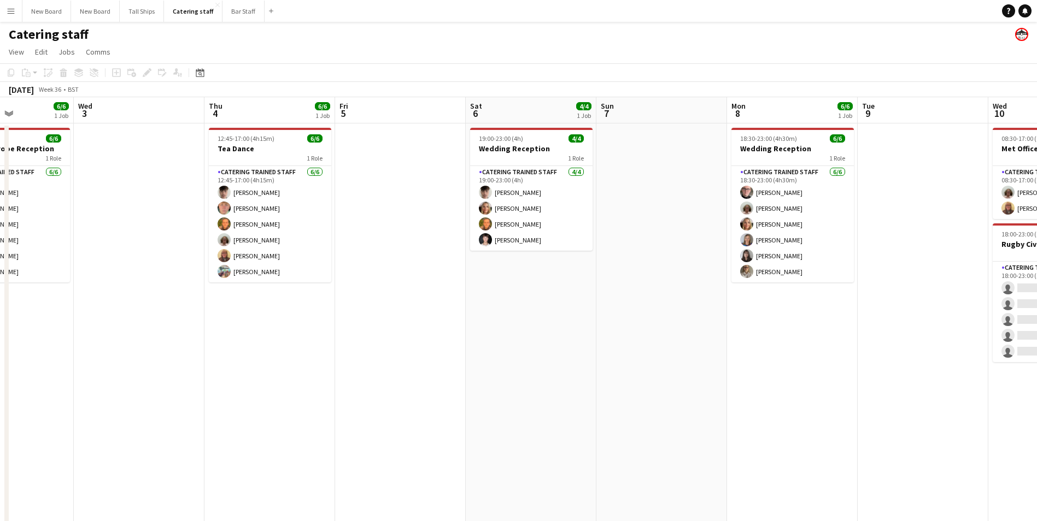
drag, startPoint x: 374, startPoint y: 479, endPoint x: 887, endPoint y: 488, distance: 513.3
click at [887, 488] on app-calendar-viewport "Sun 31 2/2 1 Job Mon 1 Tue 2 6/6 1 Job Wed 3 Thu 4 6/6 1 Job Fri 5 Sat 6 4/4 1 …" at bounding box center [518, 356] width 1037 height 519
